Goal: Browse casually

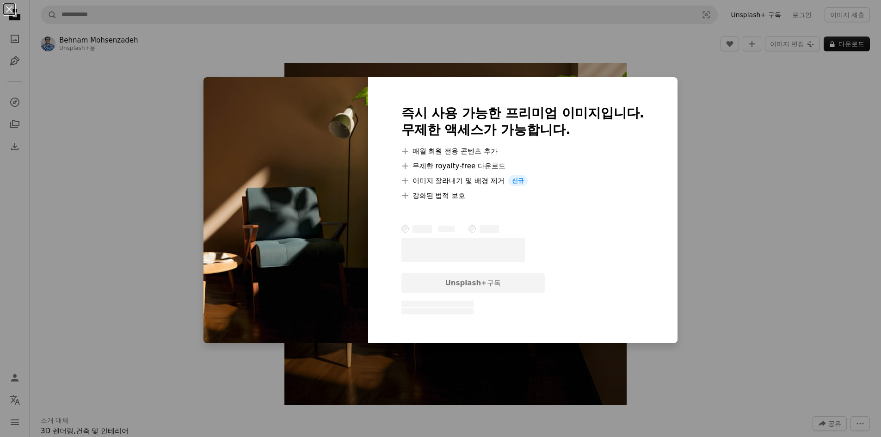
scroll to position [231, 0]
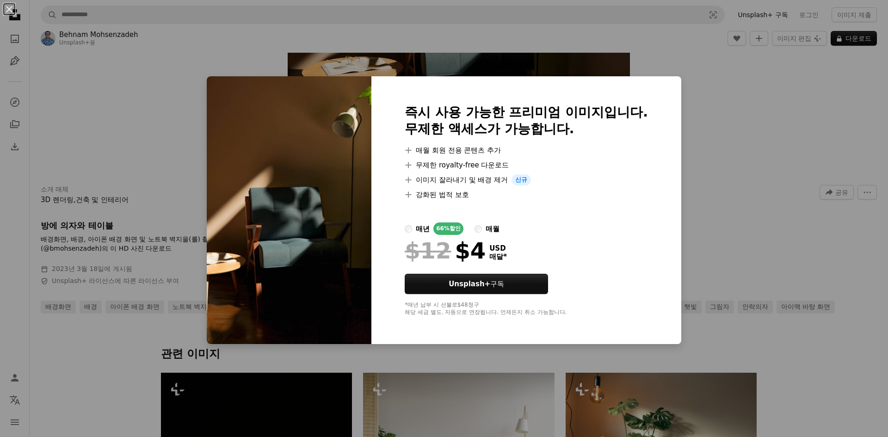
click at [766, 82] on div "An X shape 즉시 사용 가능한 프리미엄 이미지입니다. 무제한 액세스가 가능합니다. A plus sign 매월 회원 전용 콘텐츠 추가 A…" at bounding box center [444, 218] width 888 height 437
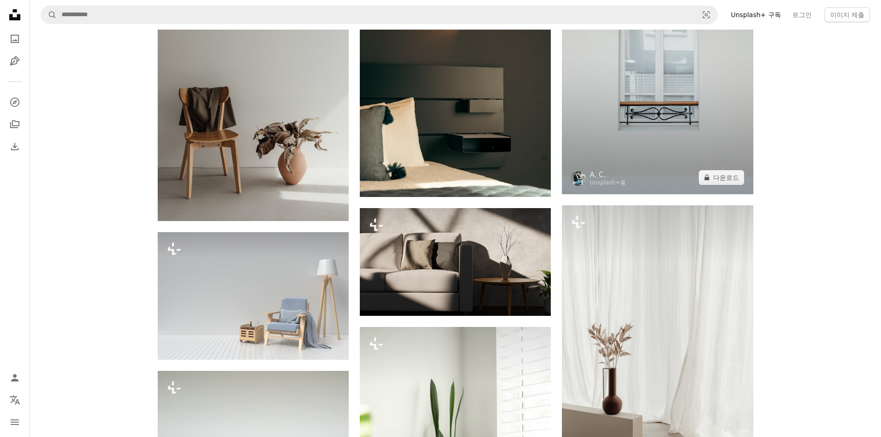
scroll to position [4581, 0]
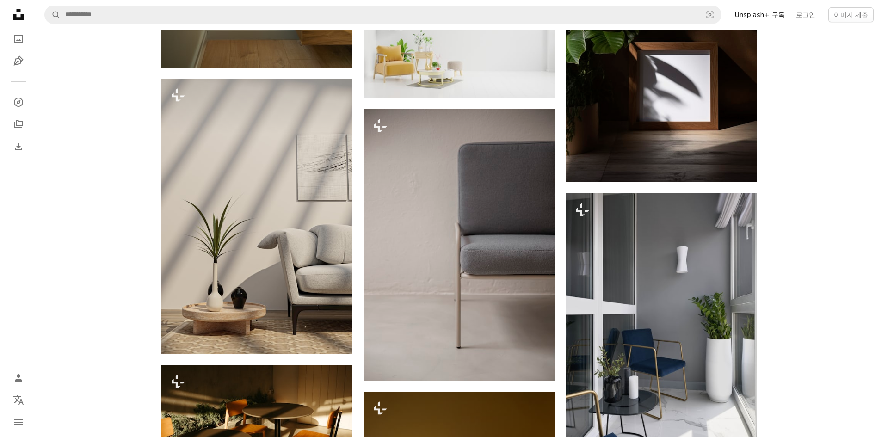
scroll to position [6200, 0]
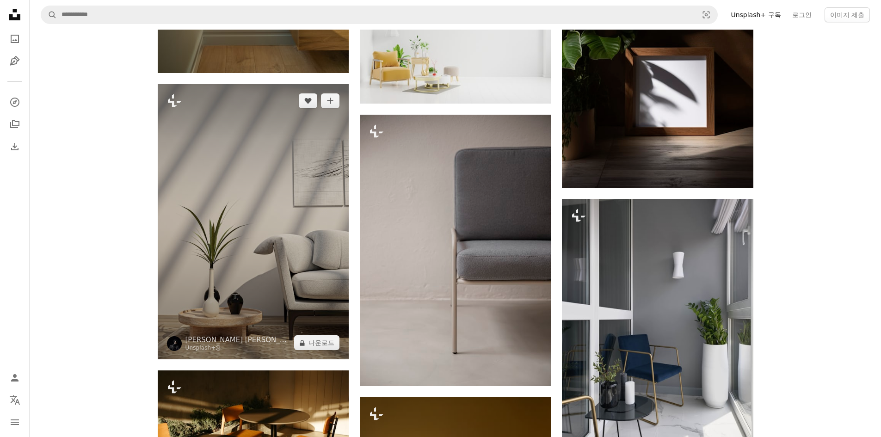
click at [262, 149] on img at bounding box center [253, 221] width 191 height 275
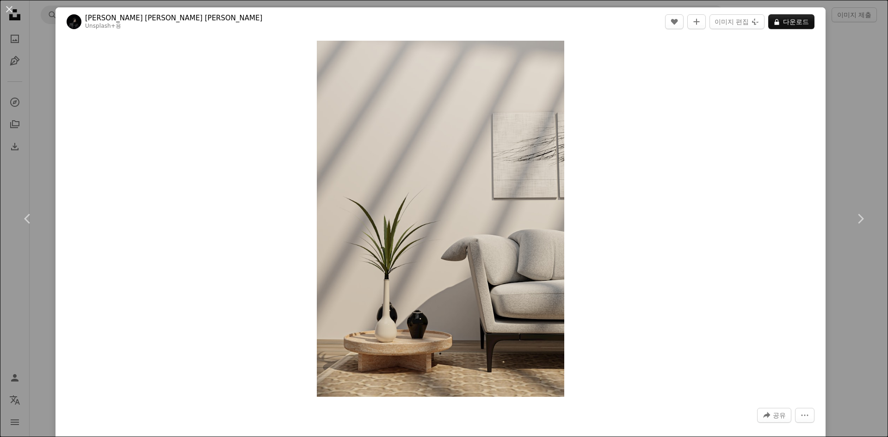
drag, startPoint x: 361, startPoint y: 139, endPoint x: 732, endPoint y: 68, distance: 377.3
click at [681, 96] on div "Zoom in" at bounding box center [441, 219] width 770 height 366
click at [781, 25] on button "A lock 다운로드" at bounding box center [792, 21] width 46 height 15
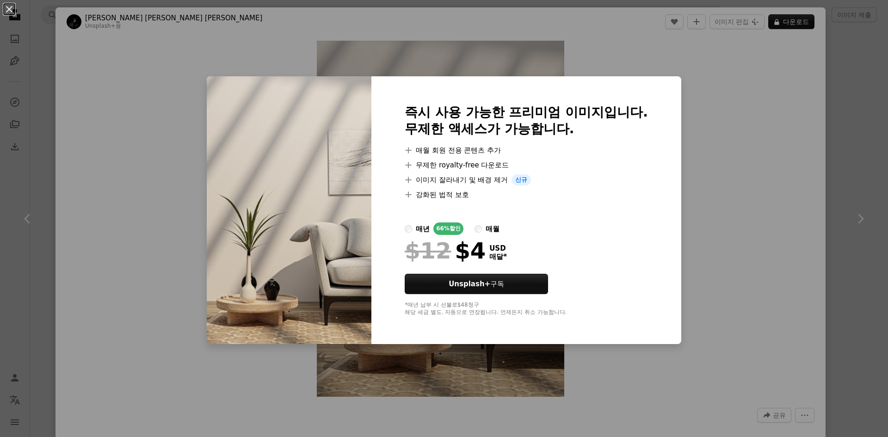
click at [736, 179] on div "An X shape 즉시 사용 가능한 프리미엄 이미지입니다. 무제한 액세스가 가능합니다. A plus sign 매월 회원 전용 콘텐츠 추가 A…" at bounding box center [444, 218] width 888 height 437
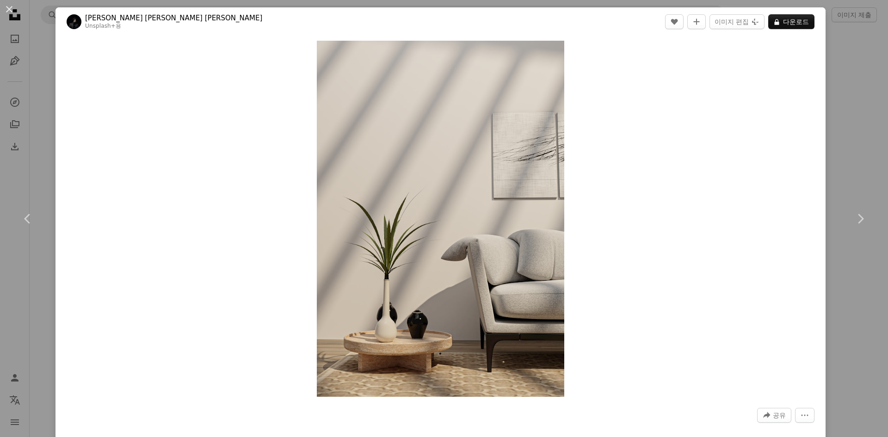
click at [867, 137] on div "An X shape Chevron left Chevron right [PERSON_NAME] [PERSON_NAME] [PERSON_NAME]…" at bounding box center [444, 218] width 888 height 437
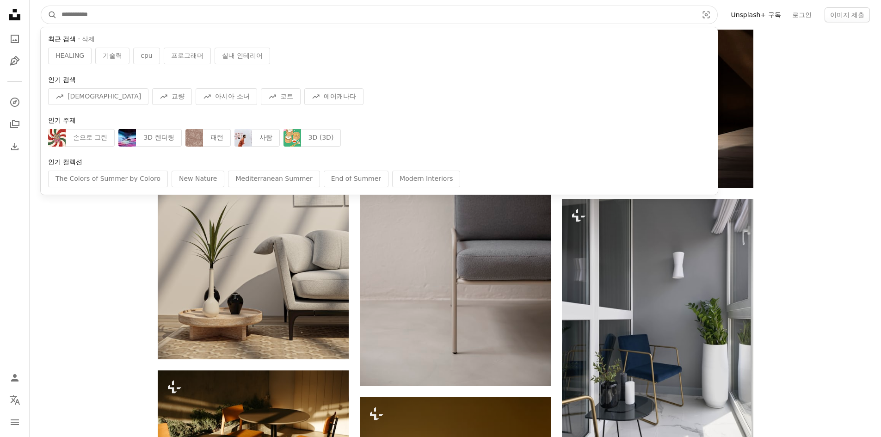
click at [82, 14] on input "사이트 전체에서 이미지 찾기" at bounding box center [376, 15] width 639 height 18
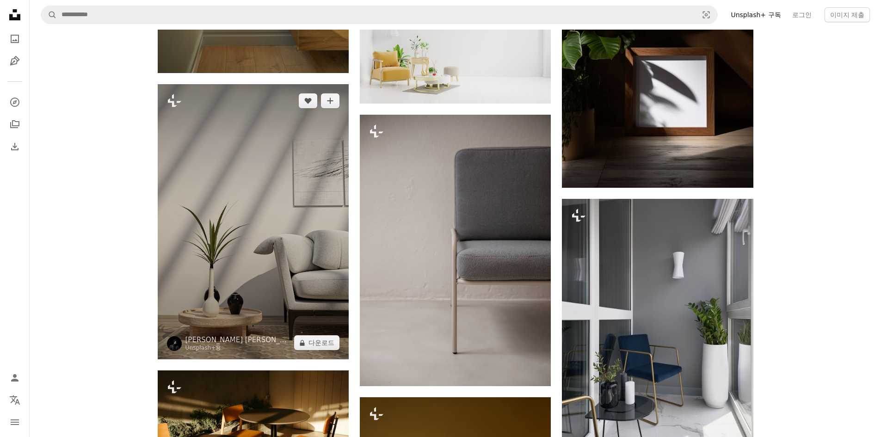
click at [228, 250] on img at bounding box center [253, 221] width 191 height 275
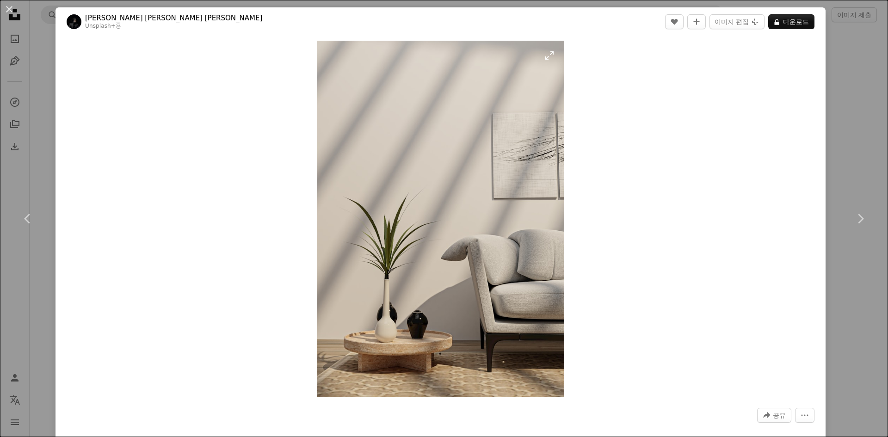
drag, startPoint x: 228, startPoint y: 250, endPoint x: 465, endPoint y: 201, distance: 242.4
click at [852, 97] on div "An X shape Chevron left Chevron right [PERSON_NAME] [PERSON_NAME] [PERSON_NAME]…" at bounding box center [444, 218] width 888 height 437
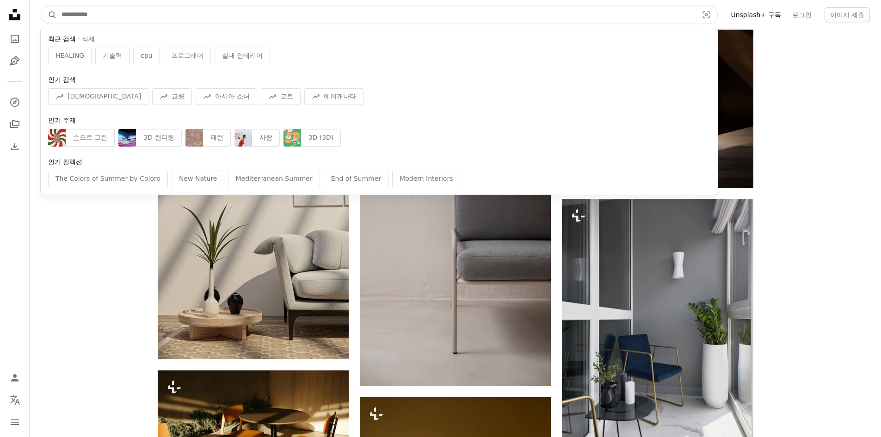
click at [97, 20] on input "사이트 전체에서 이미지 찾기" at bounding box center [376, 15] width 639 height 18
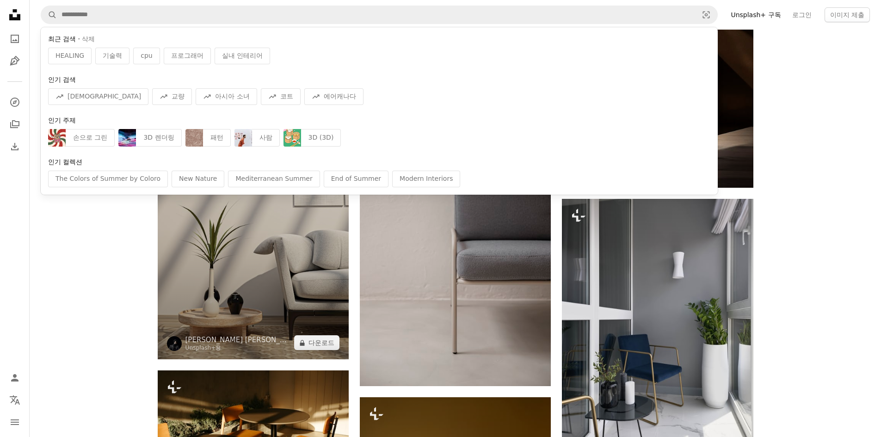
click at [244, 275] on img at bounding box center [253, 221] width 191 height 275
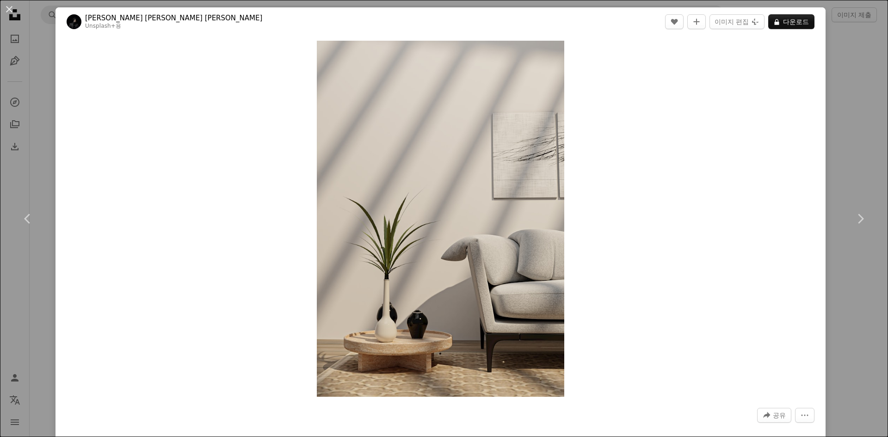
click at [701, 237] on div "Zoom in" at bounding box center [441, 219] width 770 height 366
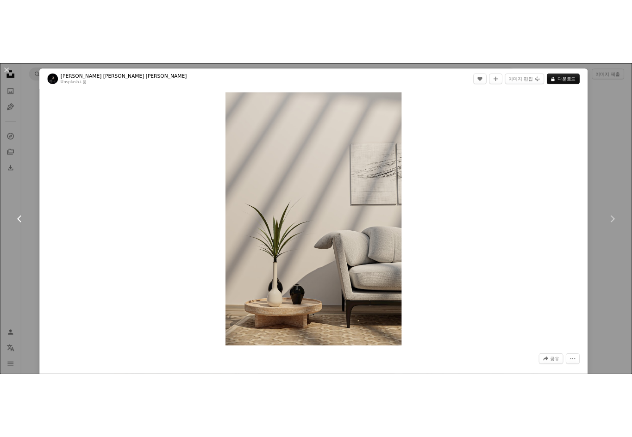
scroll to position [6010, 0]
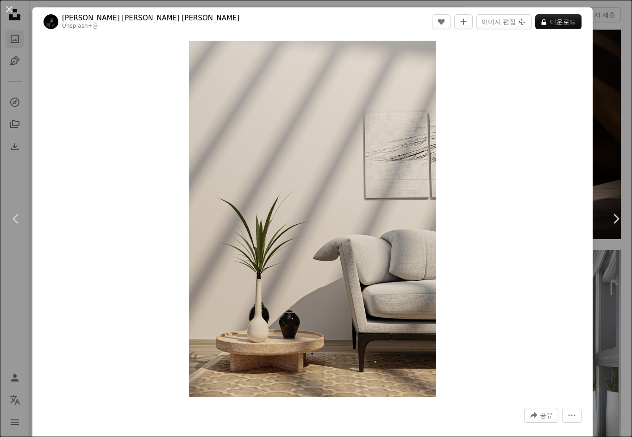
drag, startPoint x: 12, startPoint y: 80, endPoint x: 15, endPoint y: 40, distance: 40.0
click at [12, 79] on div "An X shape Chevron left Chevron right [PERSON_NAME] [PERSON_NAME] [PERSON_NAME]…" at bounding box center [316, 218] width 632 height 437
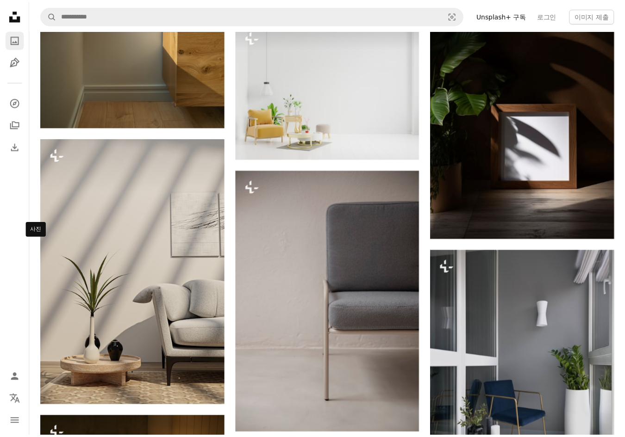
scroll to position [6200, 0]
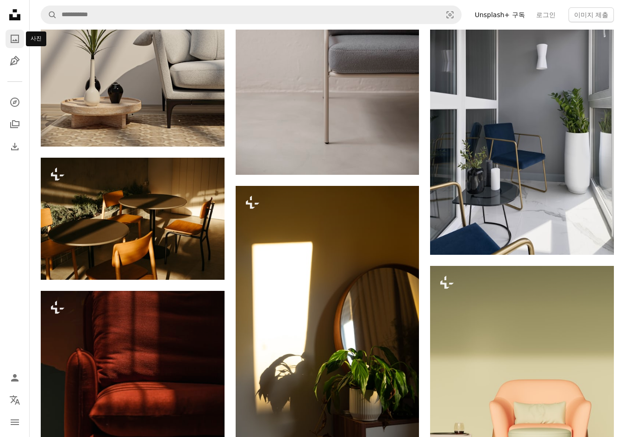
click at [15, 40] on icon "사진" at bounding box center [15, 39] width 8 height 8
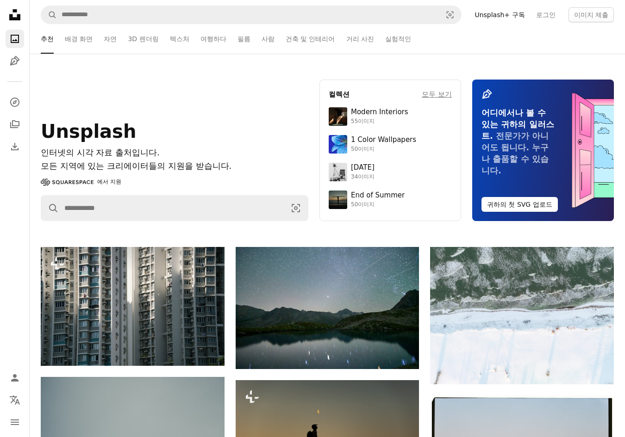
click at [14, 8] on icon "Unsplash logo Unsplash 홈" at bounding box center [15, 15] width 19 height 19
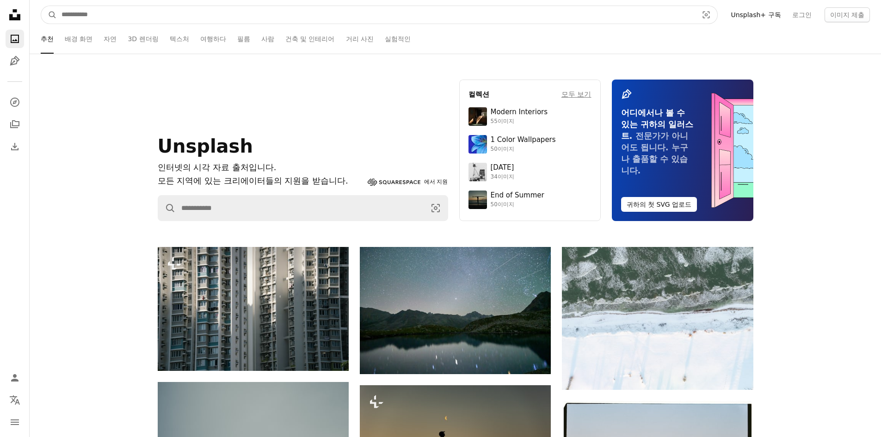
drag, startPoint x: 263, startPoint y: 12, endPoint x: 280, endPoint y: 12, distance: 17.6
click at [265, 12] on input "사이트 전체에서 이미지 찾기" at bounding box center [376, 15] width 639 height 18
click at [711, 13] on icon "Visual search" at bounding box center [706, 14] width 22 height 9
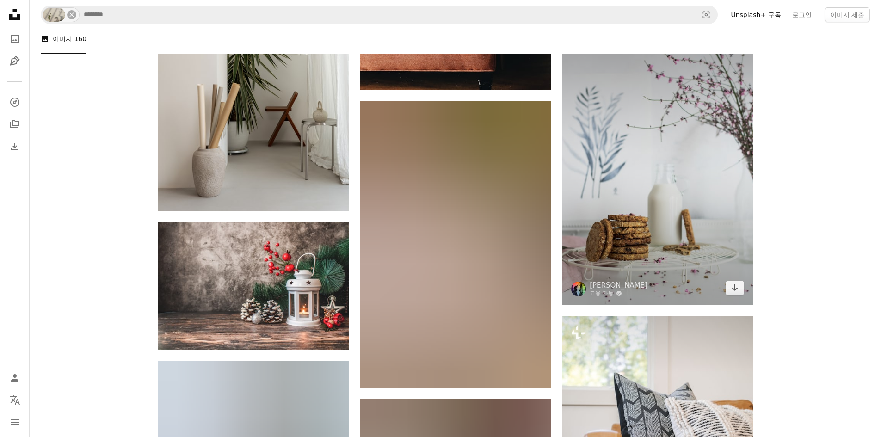
scroll to position [4197, 0]
